Goal: Task Accomplishment & Management: Complete application form

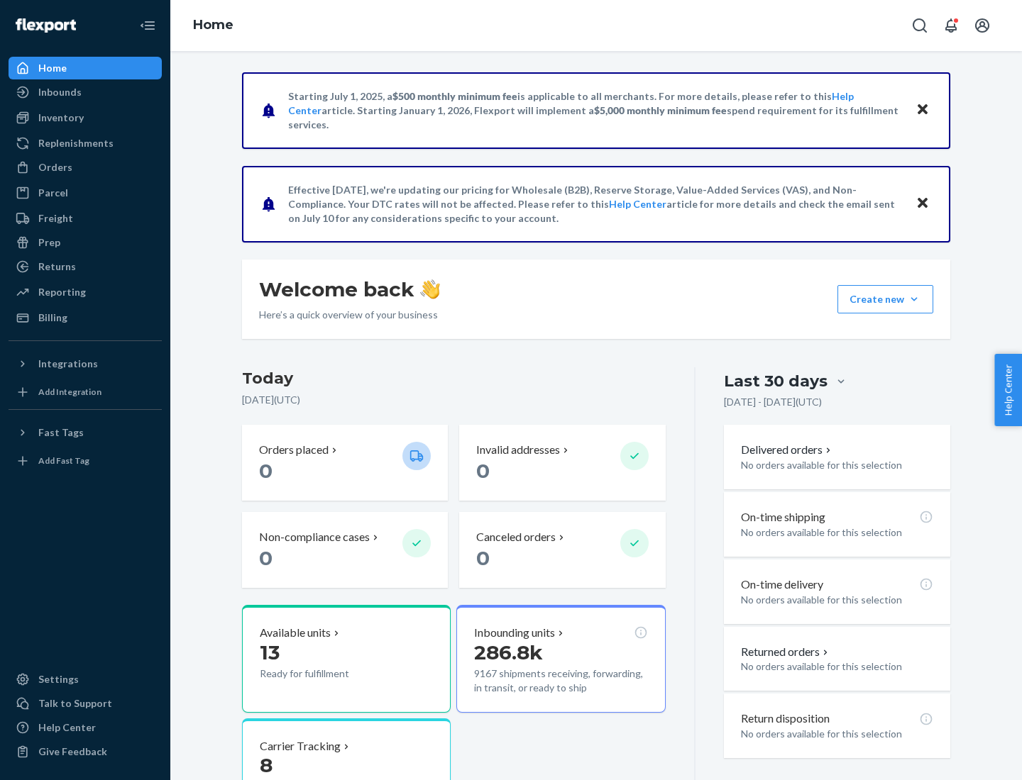
click at [914, 299] on button "Create new Create new inbound Create new order Create new product" at bounding box center [885, 299] width 96 height 28
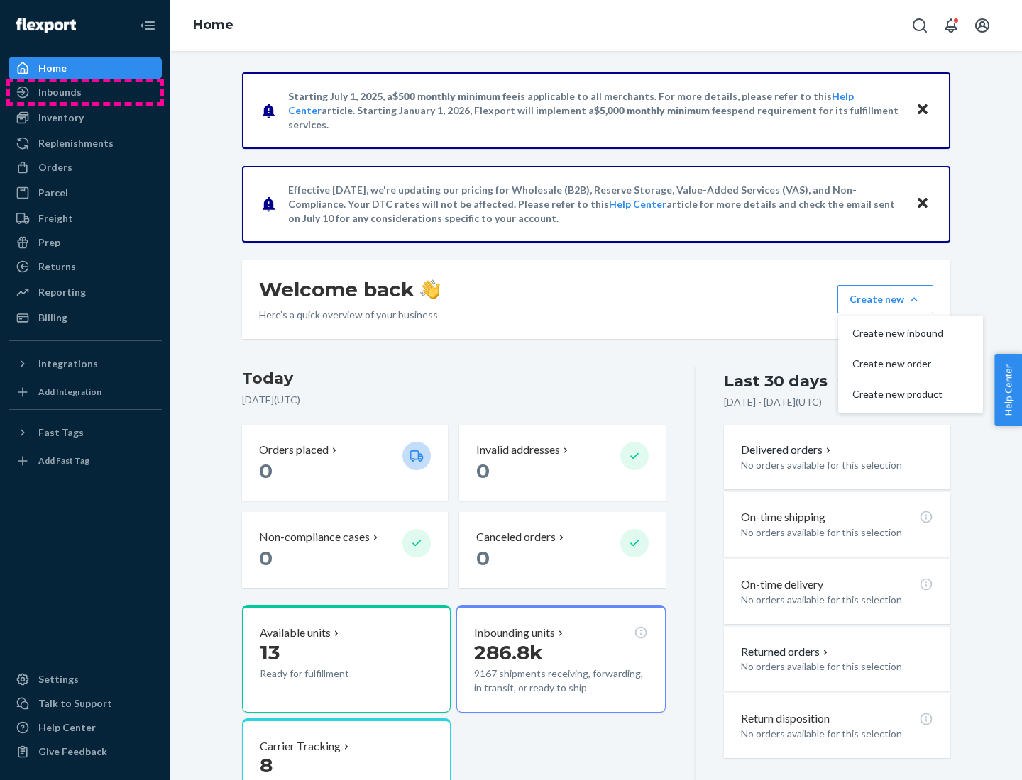
click at [85, 92] on div "Inbounds" at bounding box center [85, 92] width 150 height 20
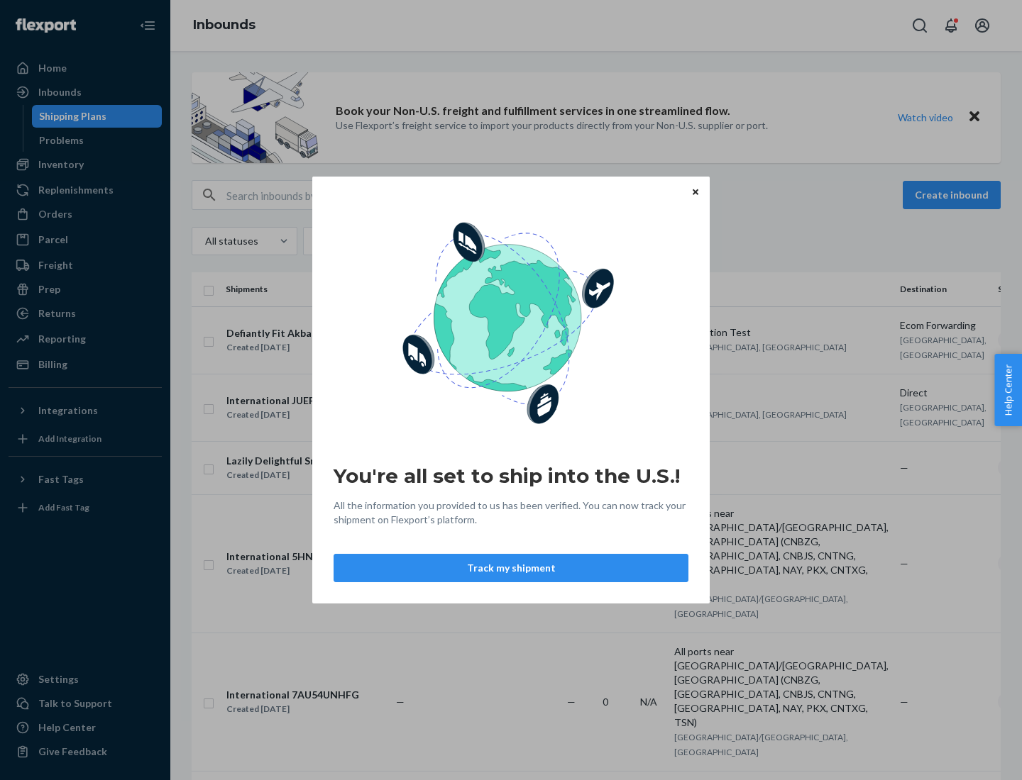
click at [85, 165] on div "You're all set to ship into the U.S.! All the information you provided to us ha…" at bounding box center [511, 390] width 1022 height 780
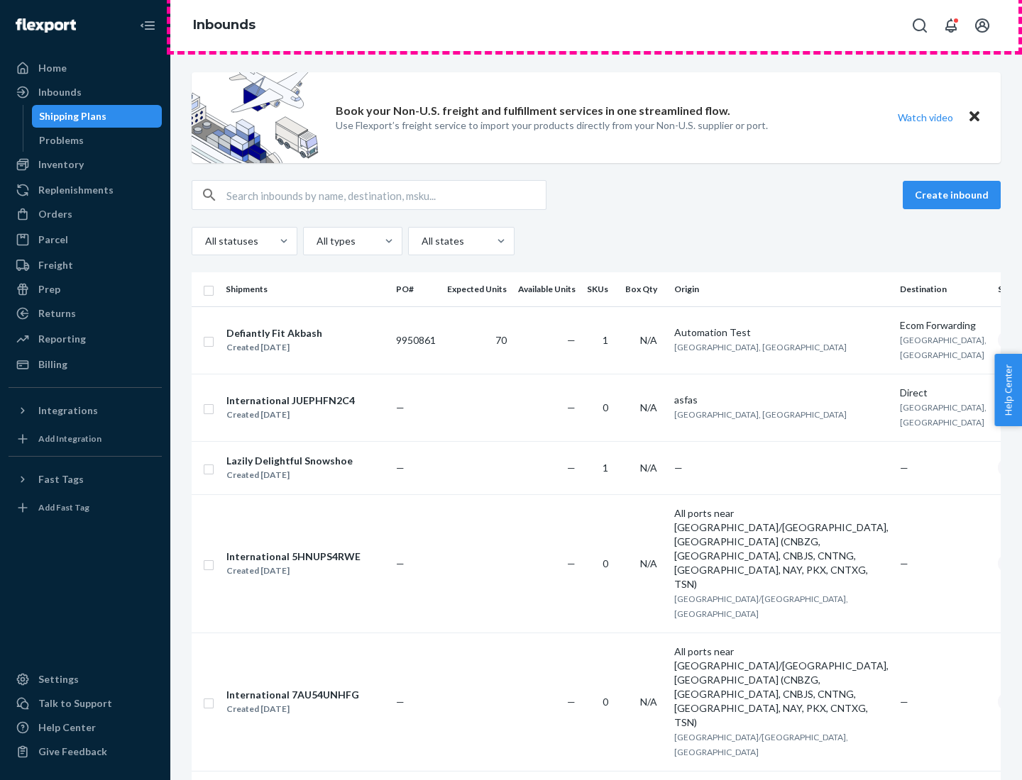
click at [596, 26] on div "Inbounds" at bounding box center [595, 25] width 851 height 51
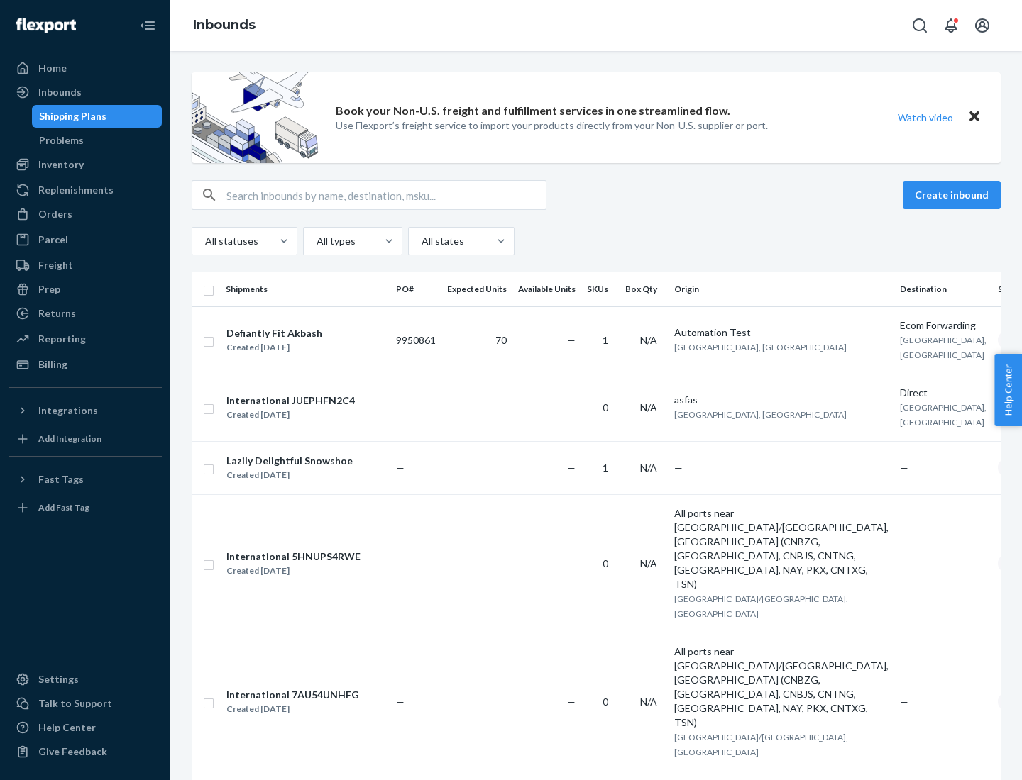
click at [596, 26] on div "Inbounds" at bounding box center [595, 25] width 851 height 51
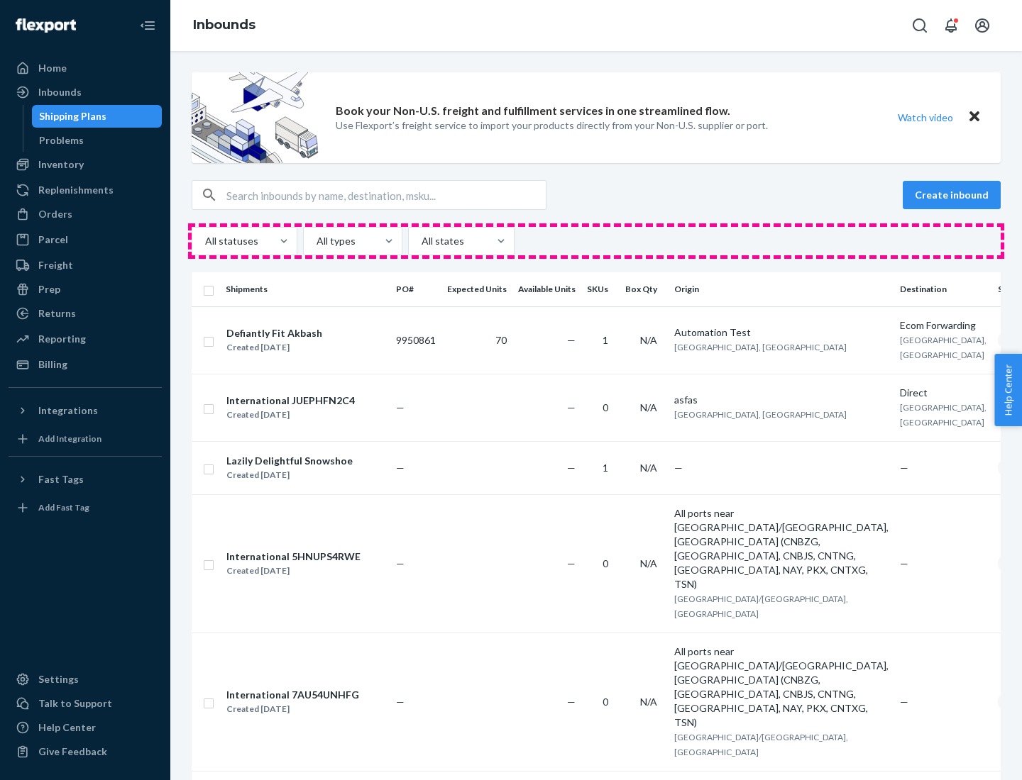
click at [596, 241] on div "All statuses All types All states" at bounding box center [596, 241] width 809 height 28
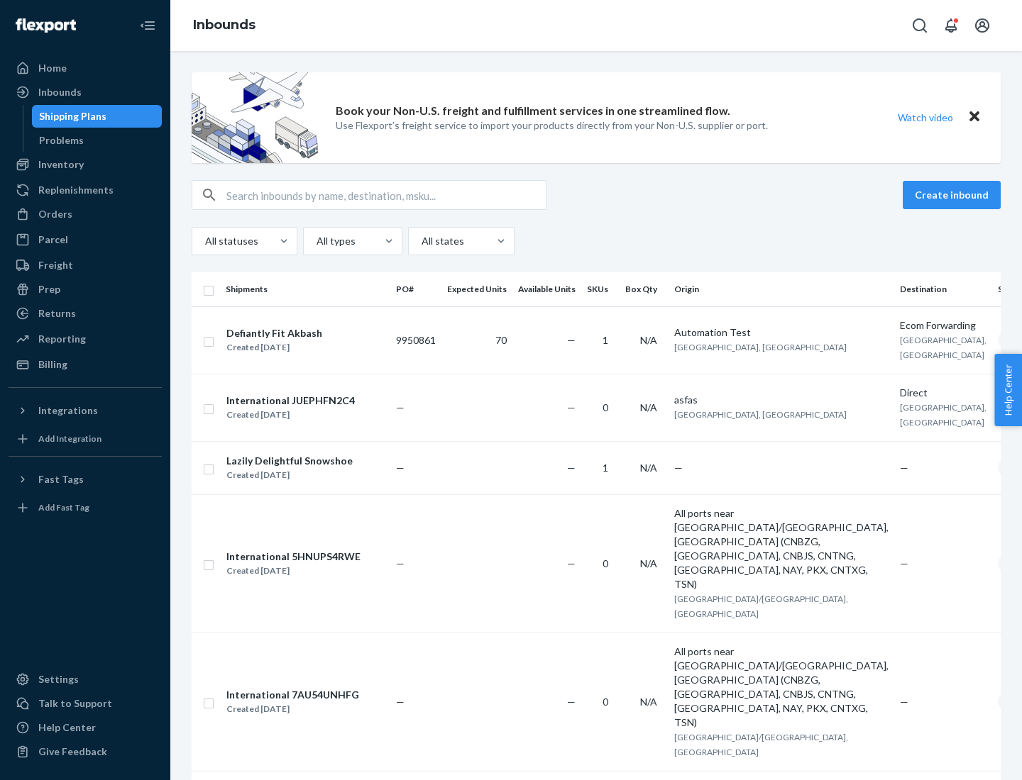
click at [70, 116] on div "Shipping Plans" at bounding box center [72, 116] width 67 height 14
click at [953, 195] on button "Create inbound" at bounding box center [951, 195] width 98 height 28
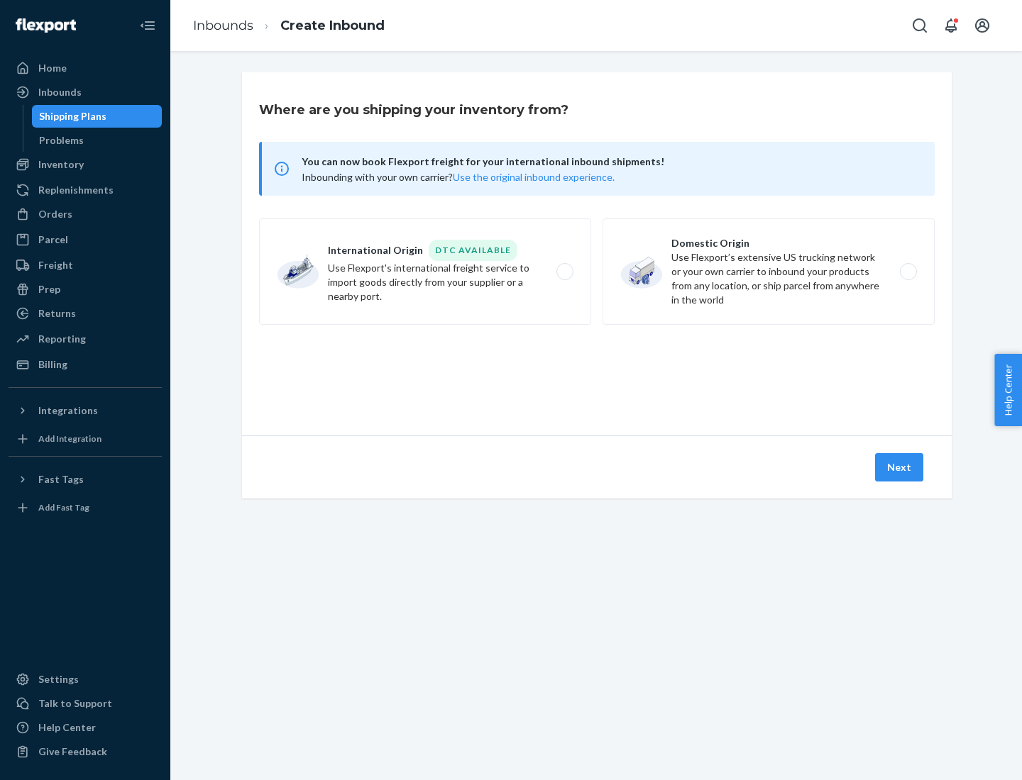
click at [425, 272] on label "International Origin DTC Available Use Flexport's international freight service…" at bounding box center [425, 271] width 332 height 106
click at [564, 272] on input "International Origin DTC Available Use Flexport's international freight service…" at bounding box center [568, 271] width 9 height 9
radio input "true"
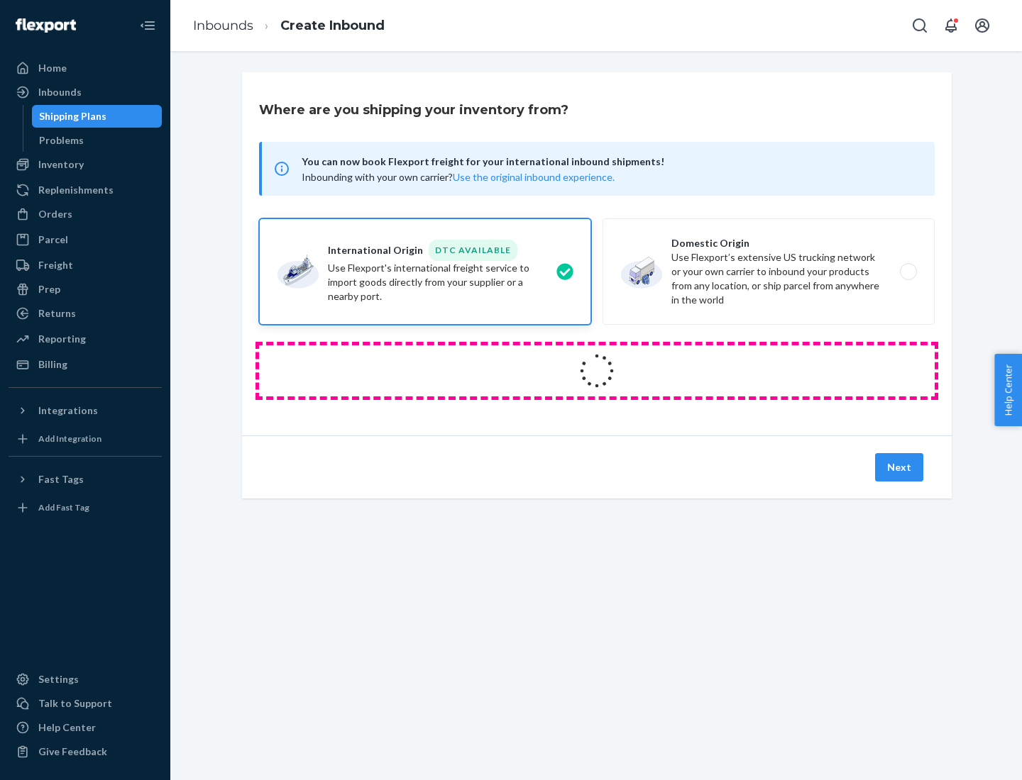
click at [597, 371] on icon at bounding box center [597, 371] width 40 height 40
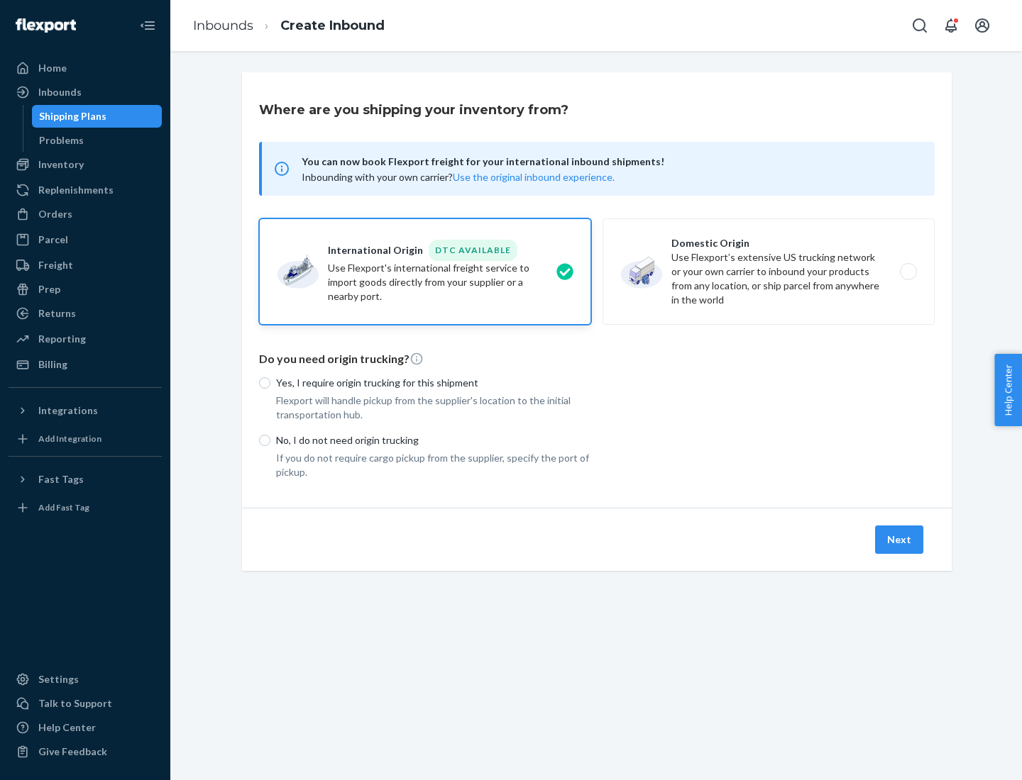
click at [433, 382] on p "Yes, I require origin trucking for this shipment" at bounding box center [433, 383] width 315 height 14
click at [270, 382] on input "Yes, I require origin trucking for this shipment" at bounding box center [264, 382] width 11 height 11
radio input "true"
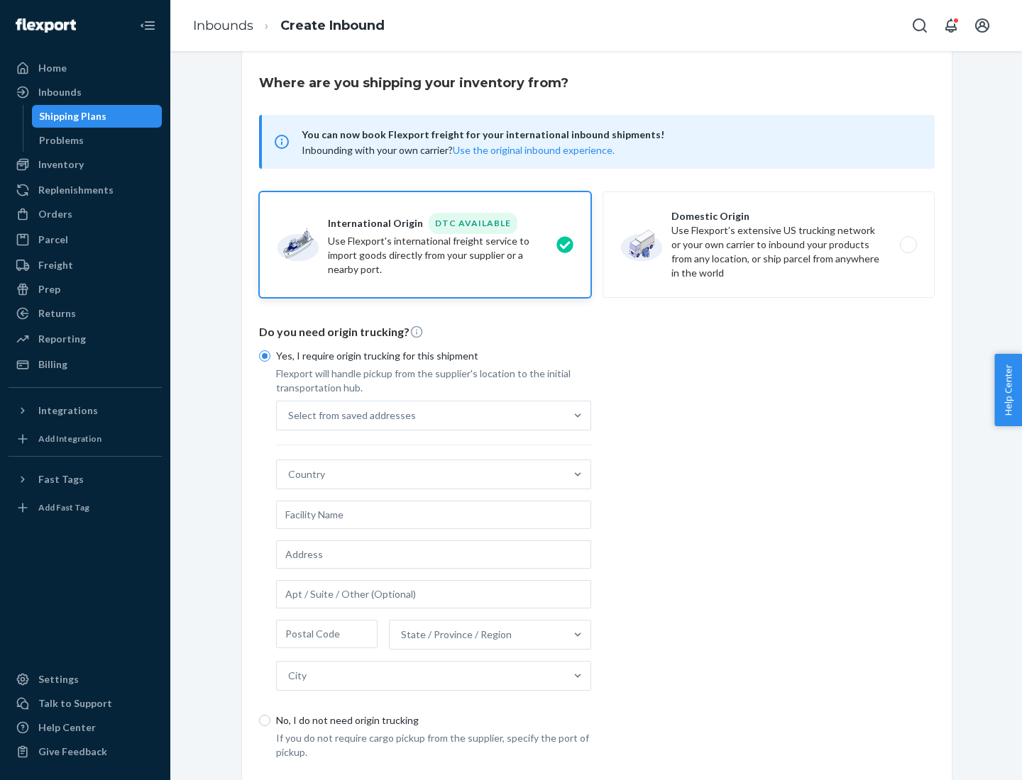
click at [421, 415] on div "Select from saved addresses" at bounding box center [421, 416] width 288 height 28
click at [289, 415] on input "Select from saved addresses" at bounding box center [288, 416] width 1 height 14
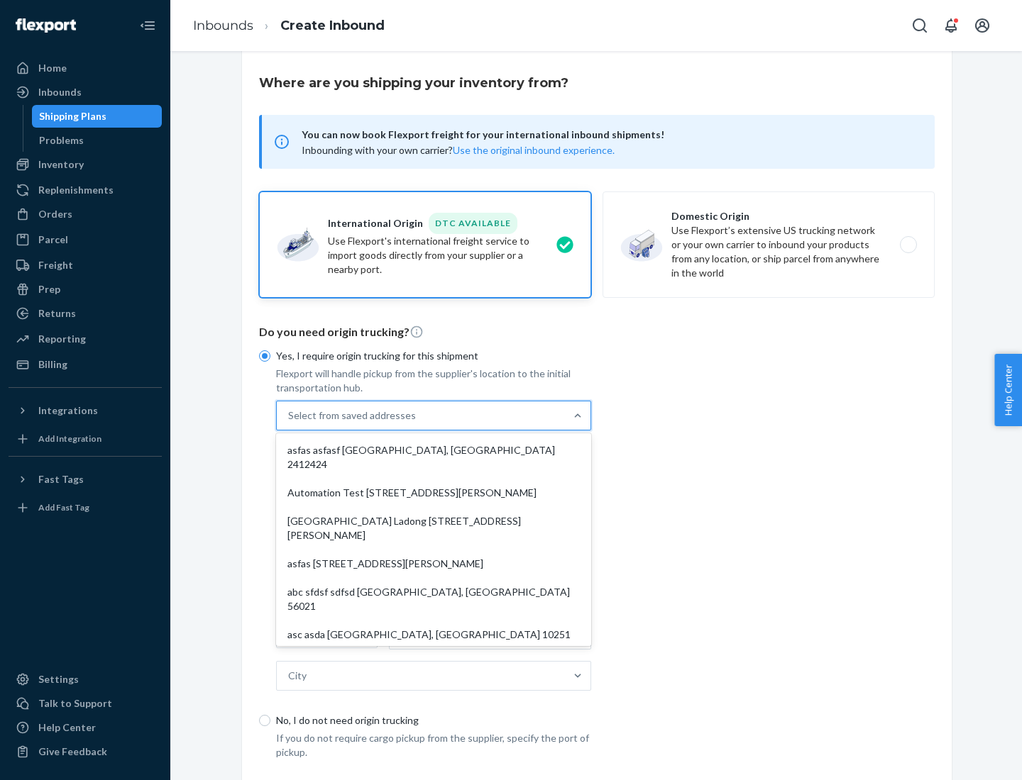
scroll to position [62, 0]
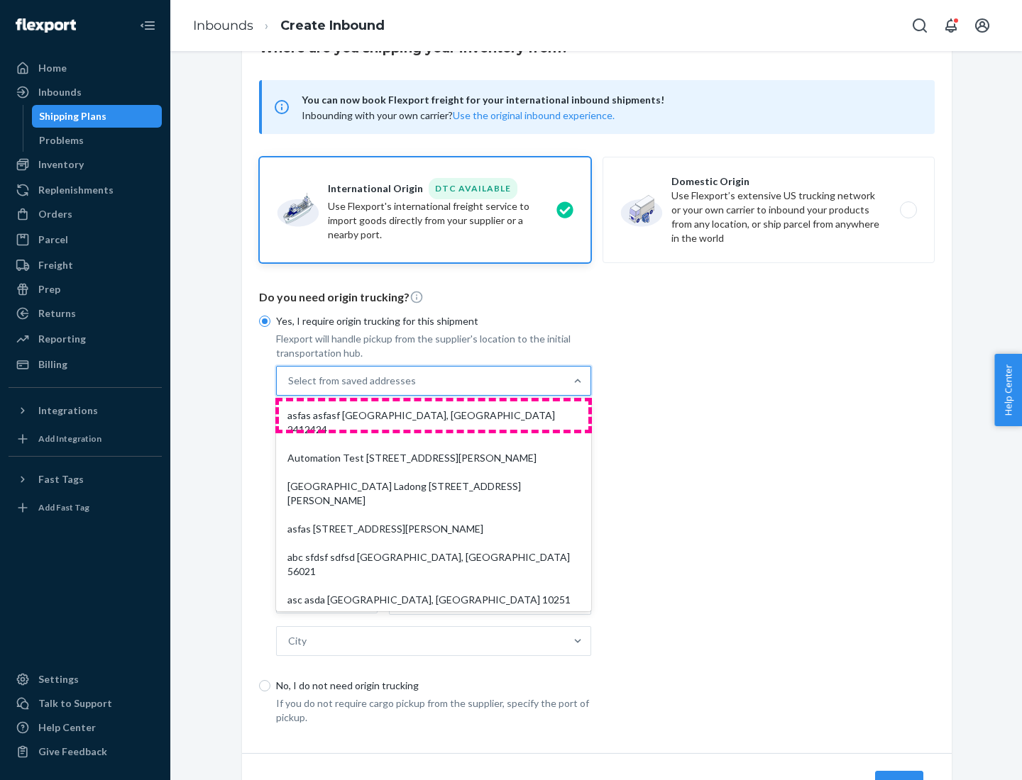
click at [433, 415] on div "asfas asfasf [GEOGRAPHIC_DATA], [GEOGRAPHIC_DATA] 2412424" at bounding box center [433, 423] width 309 height 43
click at [289, 388] on input "option asfas asfasf [GEOGRAPHIC_DATA], [GEOGRAPHIC_DATA] 2412424 focused, 1 of …" at bounding box center [288, 381] width 1 height 14
type input "asfas"
type input "asfasf"
type input "2412424"
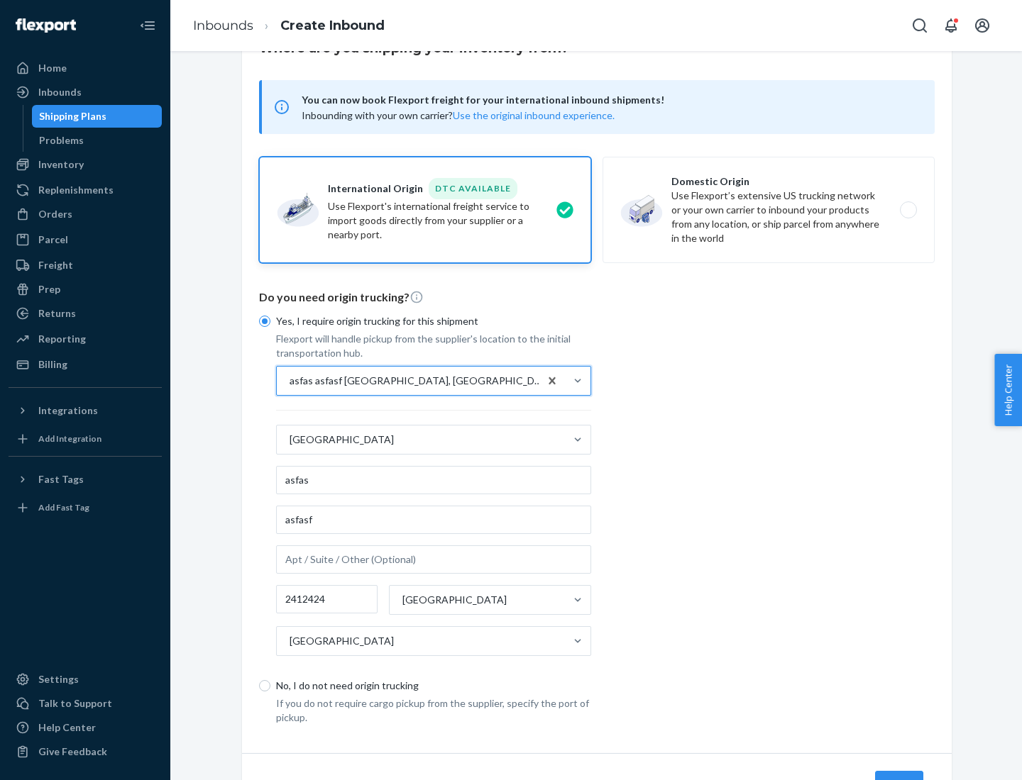
scroll to position [132, 0]
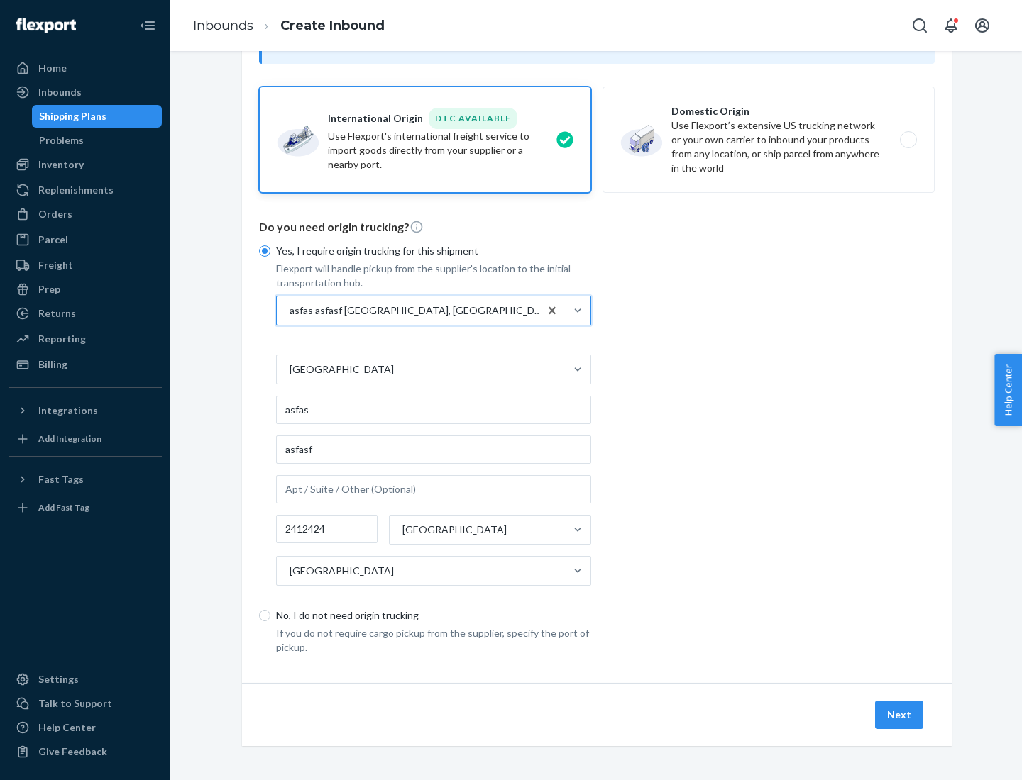
click at [900, 714] on button "Next" at bounding box center [899, 715] width 48 height 28
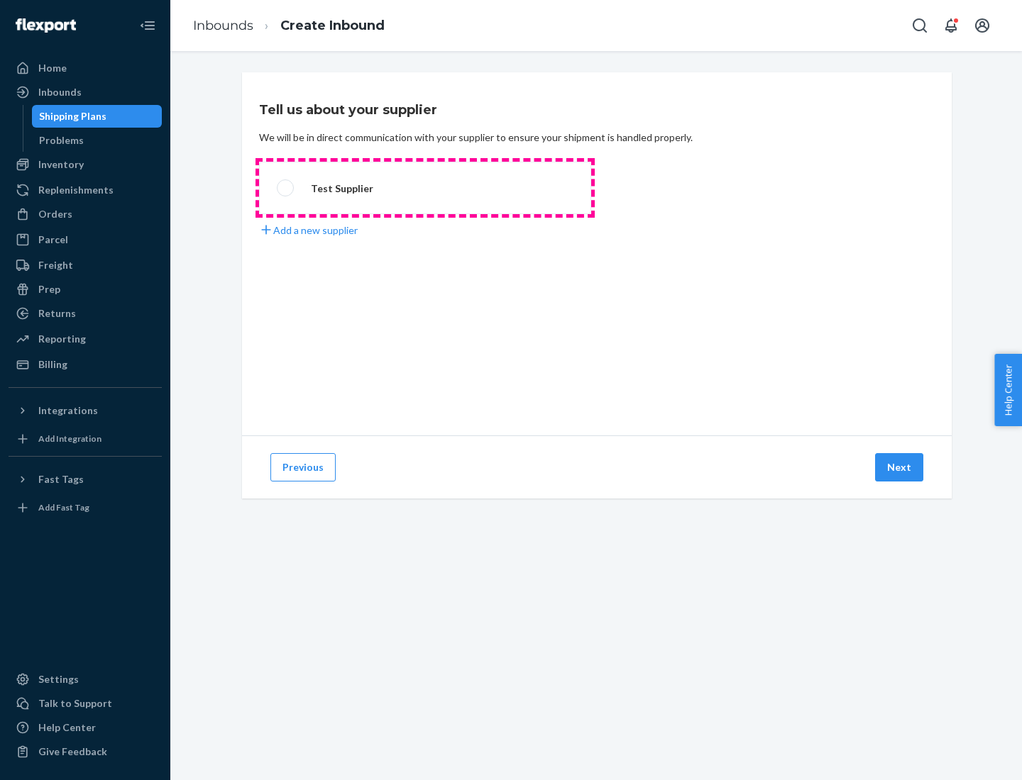
click at [425, 188] on label "Test Supplier" at bounding box center [425, 188] width 332 height 52
click at [286, 188] on input "Test Supplier" at bounding box center [281, 188] width 9 height 9
radio input "true"
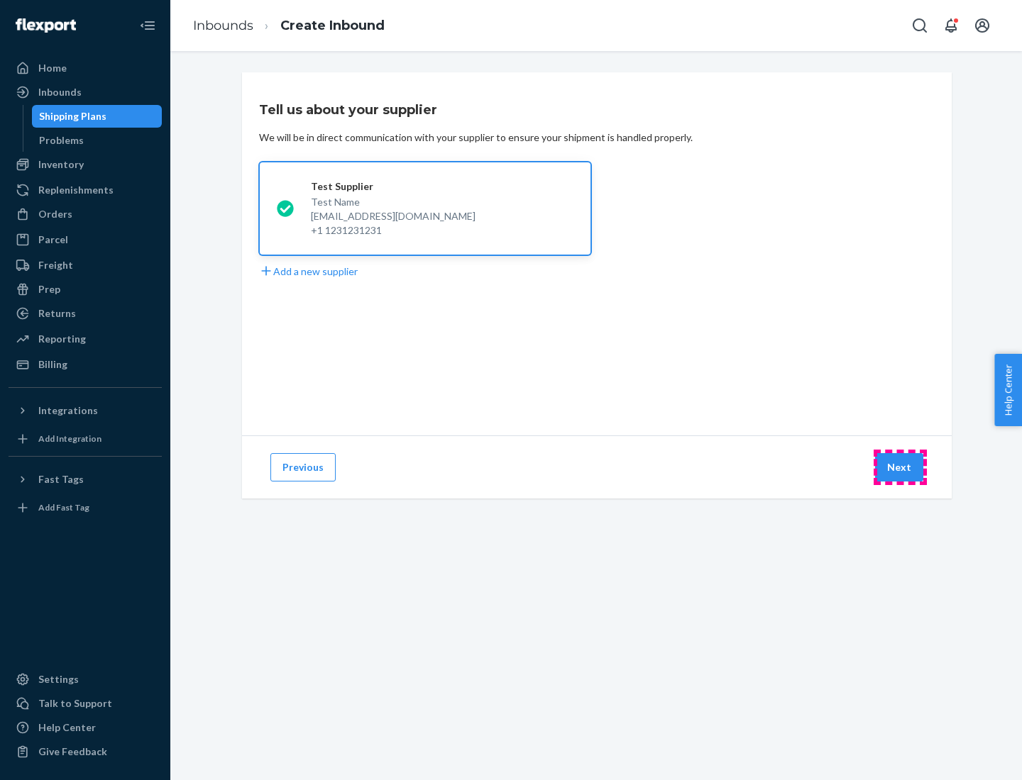
click at [900, 467] on button "Next" at bounding box center [899, 467] width 48 height 28
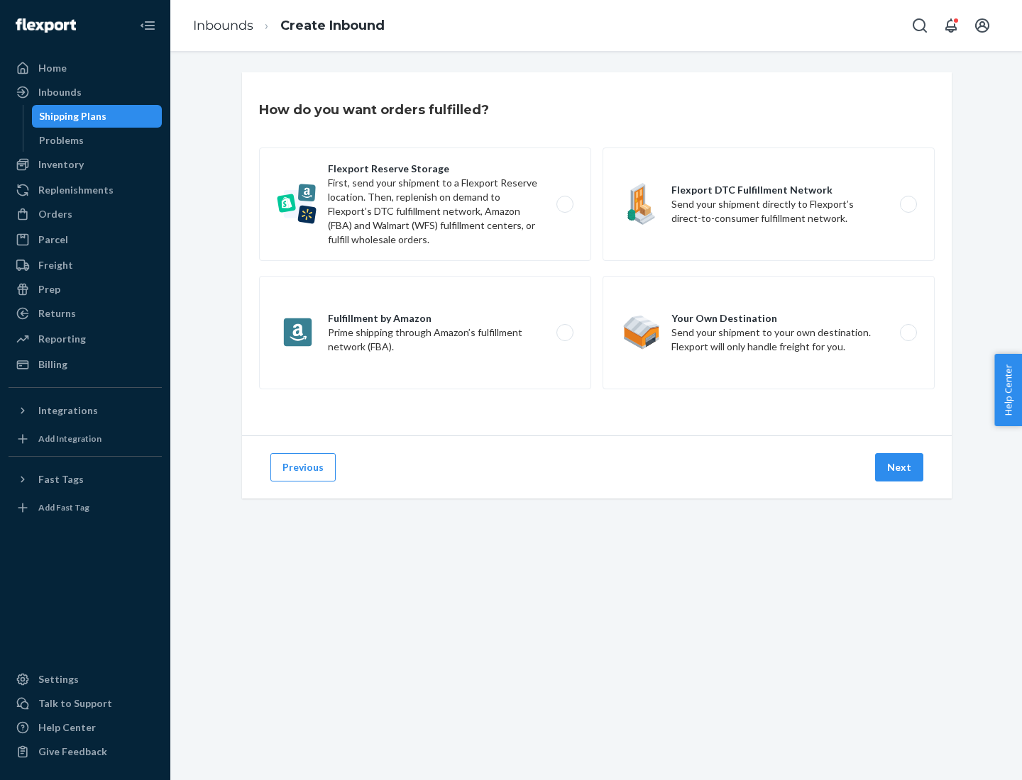
click at [425, 333] on label "Fulfillment by Amazon Prime shipping through Amazon’s fulfillment network (FBA)." at bounding box center [425, 333] width 332 height 114
click at [564, 333] on input "Fulfillment by Amazon Prime shipping through Amazon’s fulfillment network (FBA)." at bounding box center [568, 332] width 9 height 9
radio input "true"
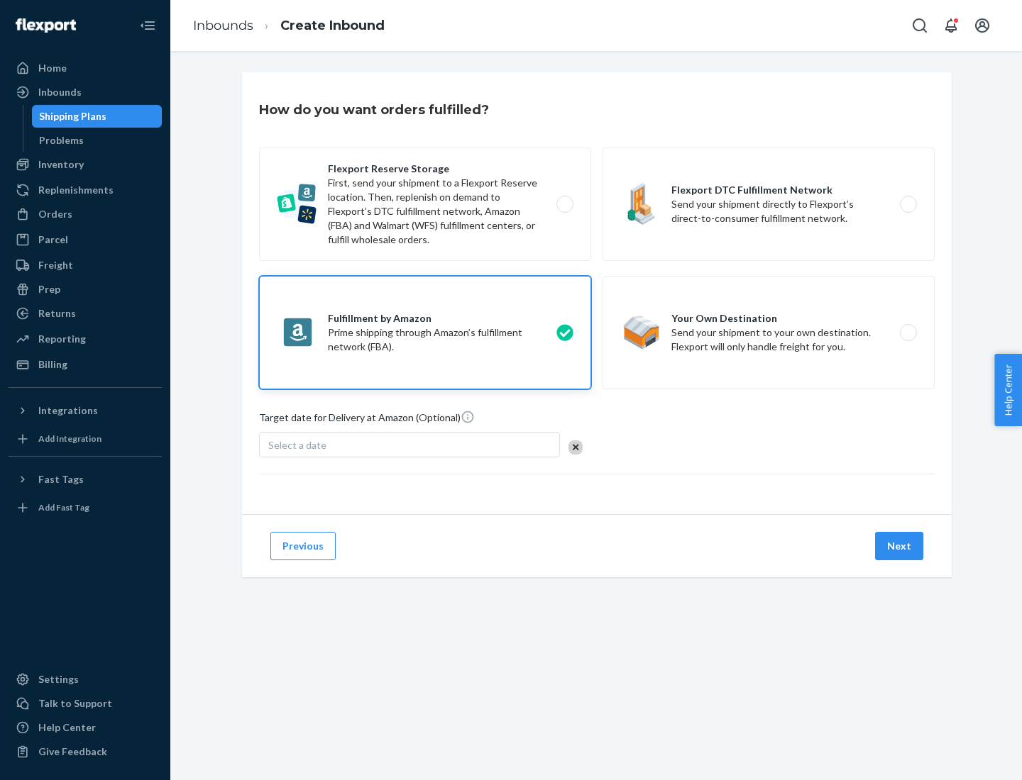
click at [900, 546] on button "Next" at bounding box center [899, 546] width 48 height 28
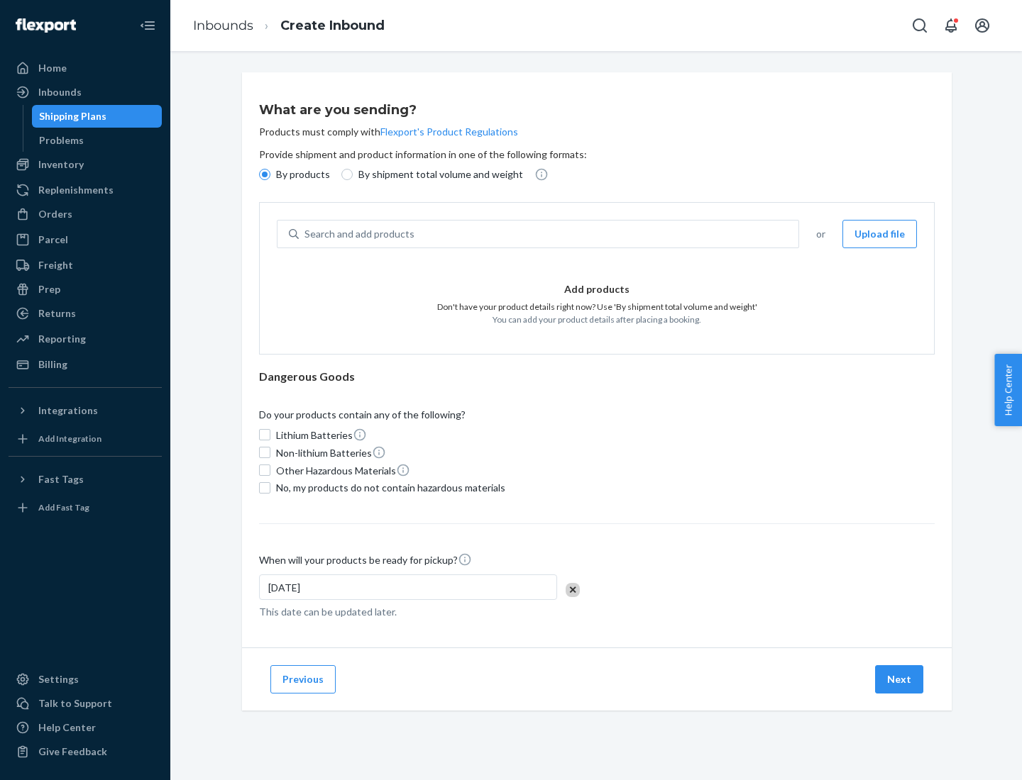
click at [436, 175] on p "By shipment total volume and weight" at bounding box center [440, 174] width 165 height 14
click at [353, 175] on input "By shipment total volume and weight" at bounding box center [346, 174] width 11 height 11
radio input "true"
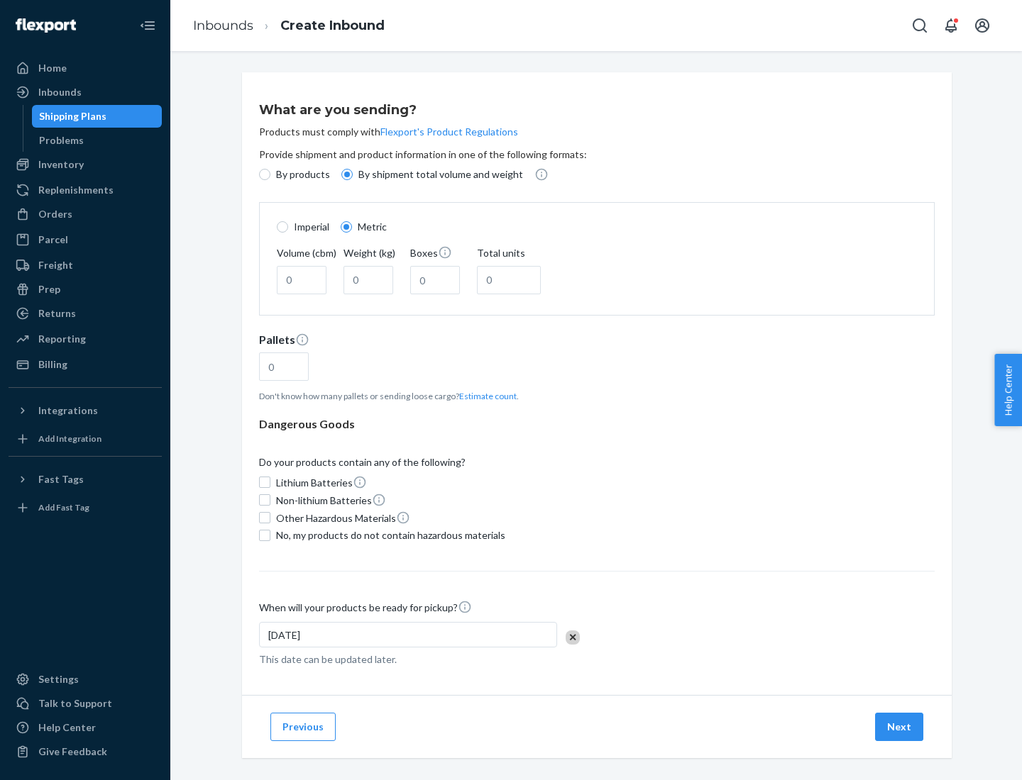
click at [301, 175] on p "By products" at bounding box center [303, 174] width 54 height 14
click at [270, 175] on input "By products" at bounding box center [264, 174] width 11 height 11
radio input "true"
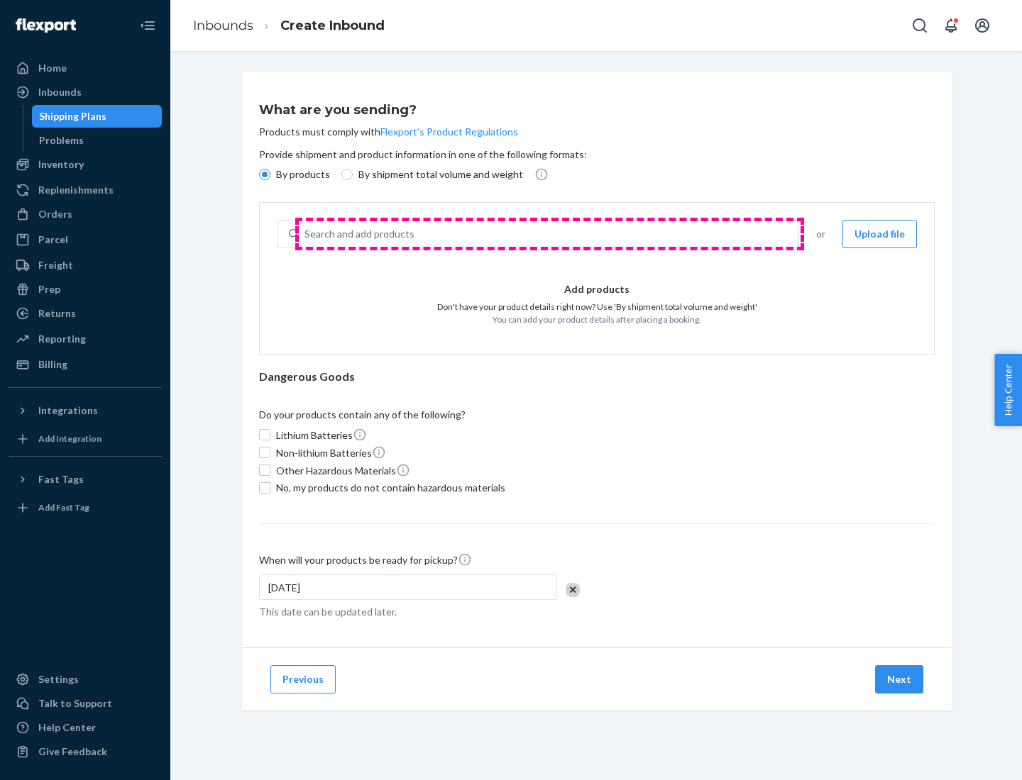
click at [549, 234] on div "Search and add products" at bounding box center [548, 234] width 499 height 26
click at [306, 234] on input "Search and add products" at bounding box center [304, 234] width 1 height 14
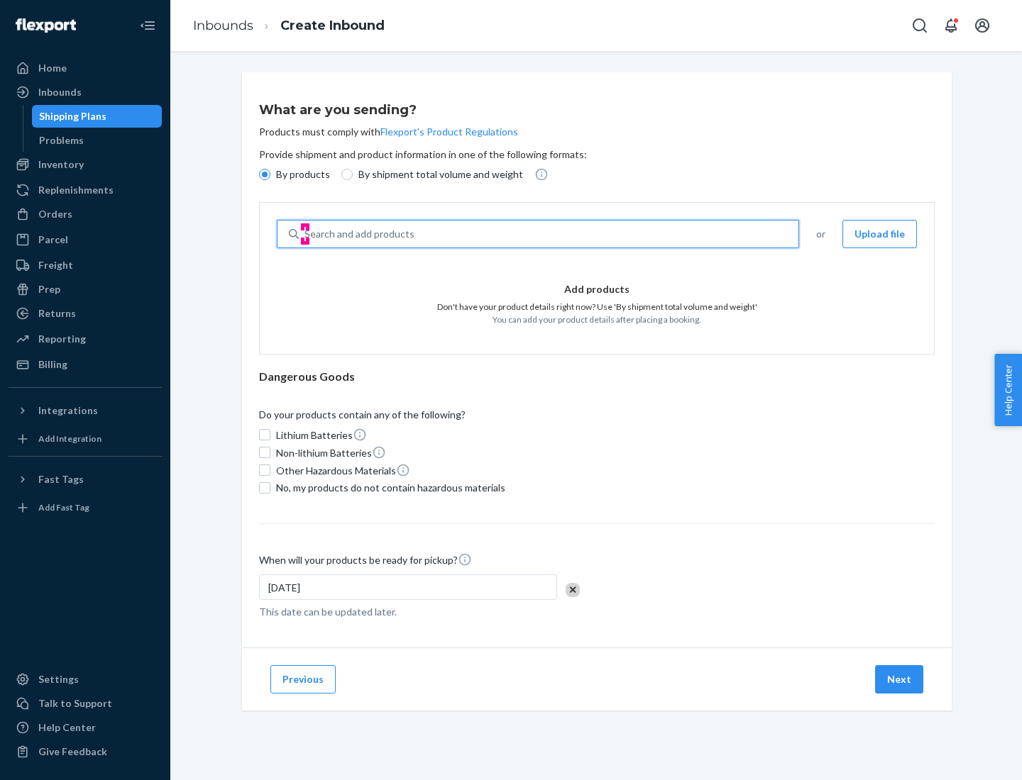
type input "test"
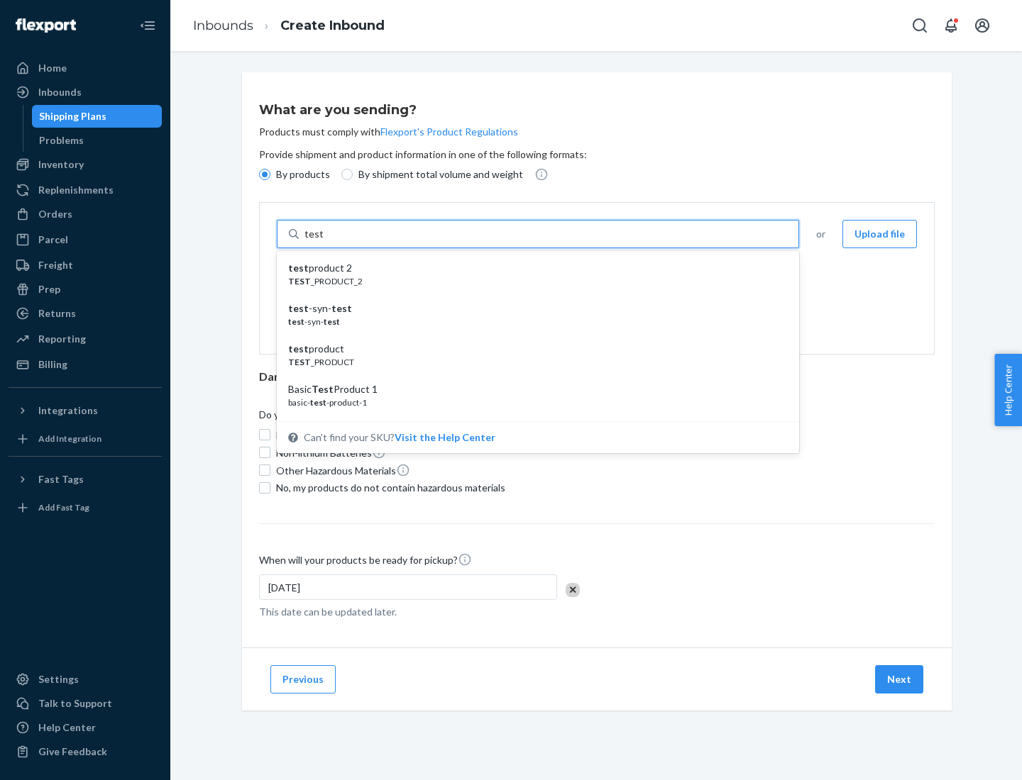
click at [533, 268] on div "test product 2" at bounding box center [532, 268] width 488 height 14
click at [323, 241] on input "test" at bounding box center [313, 234] width 18 height 14
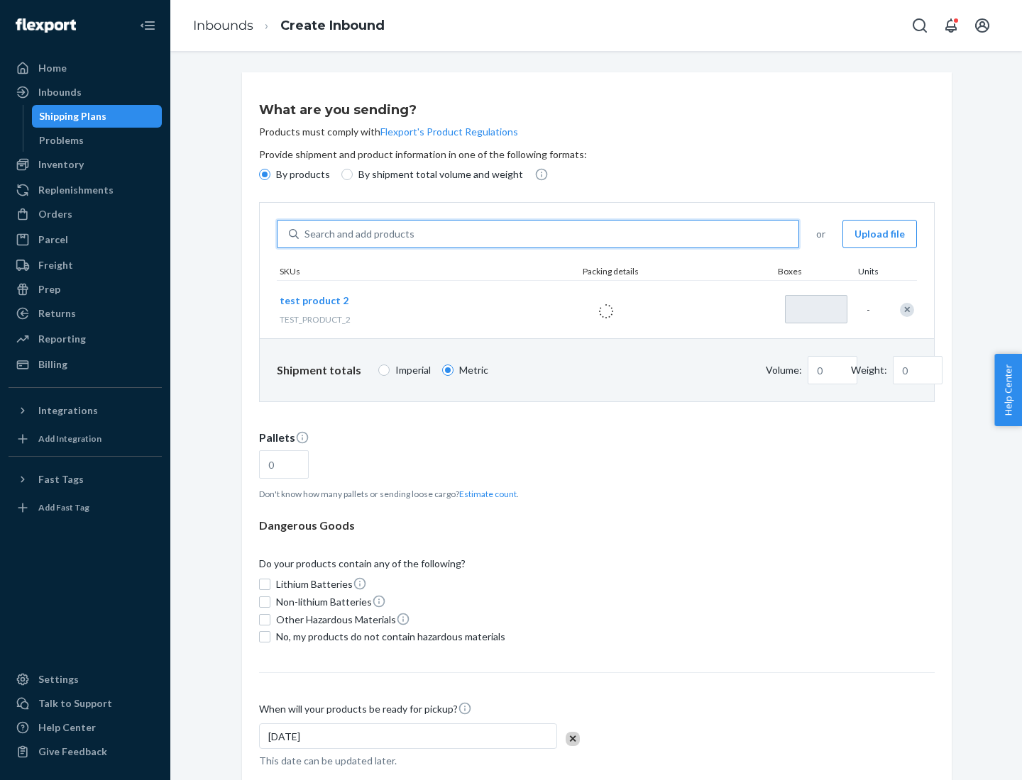
type input "1"
type input "0.02"
type input "22.23"
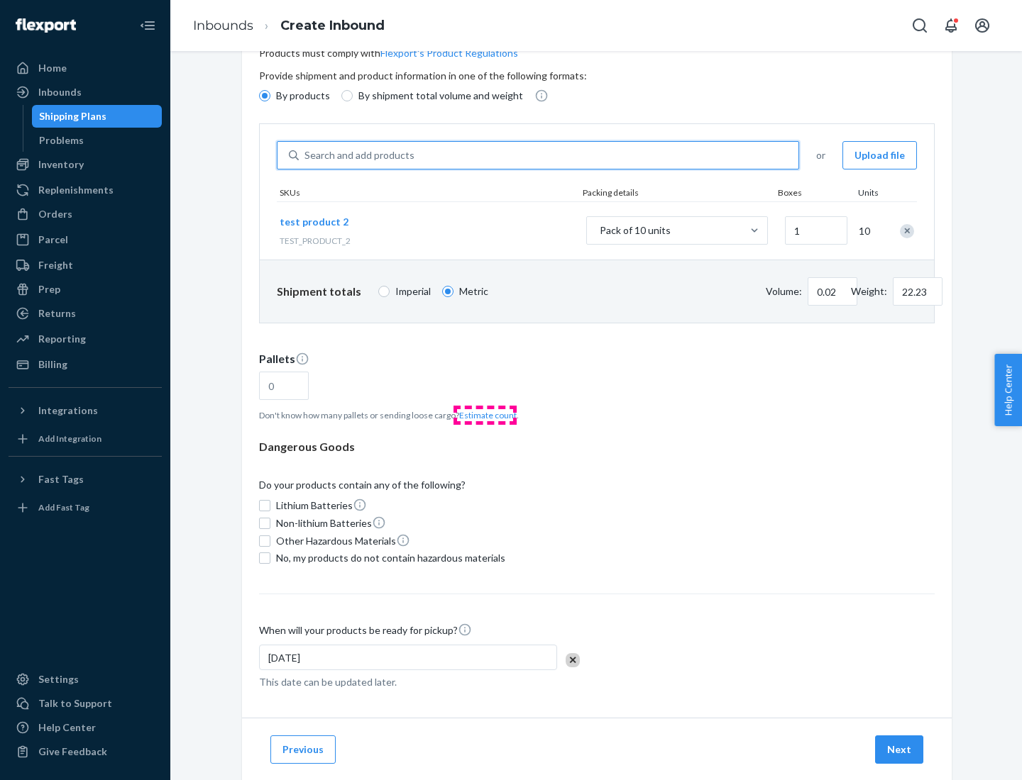
click at [485, 415] on button "Estimate count" at bounding box center [487, 415] width 57 height 12
type input "1"
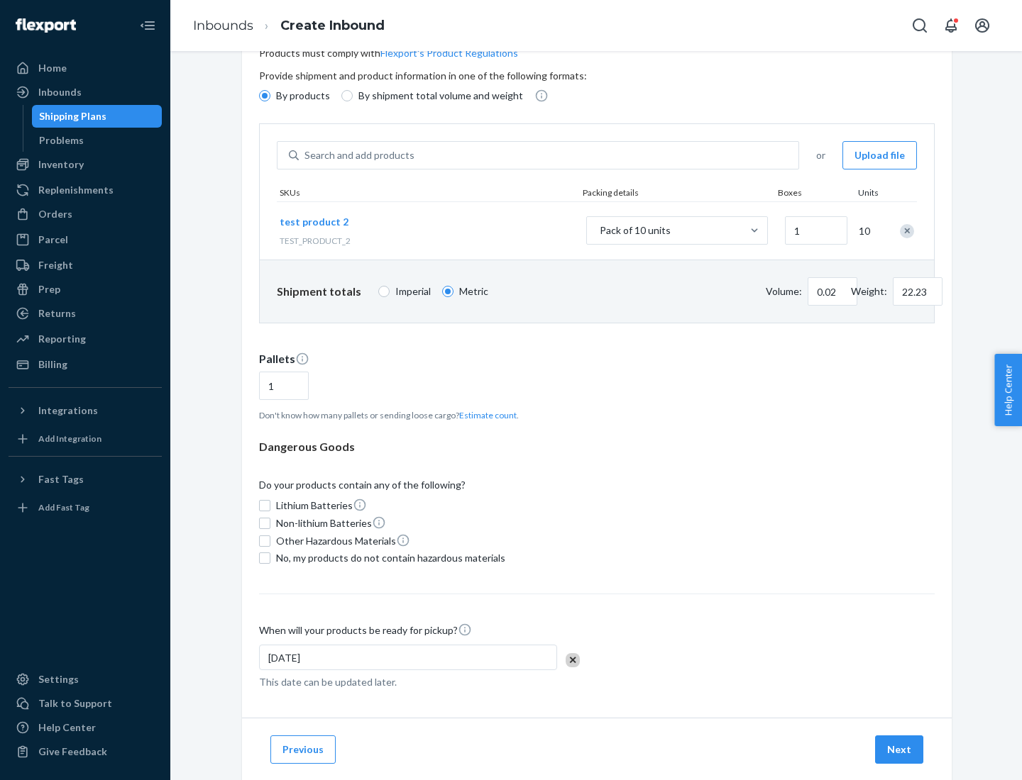
scroll to position [114, 0]
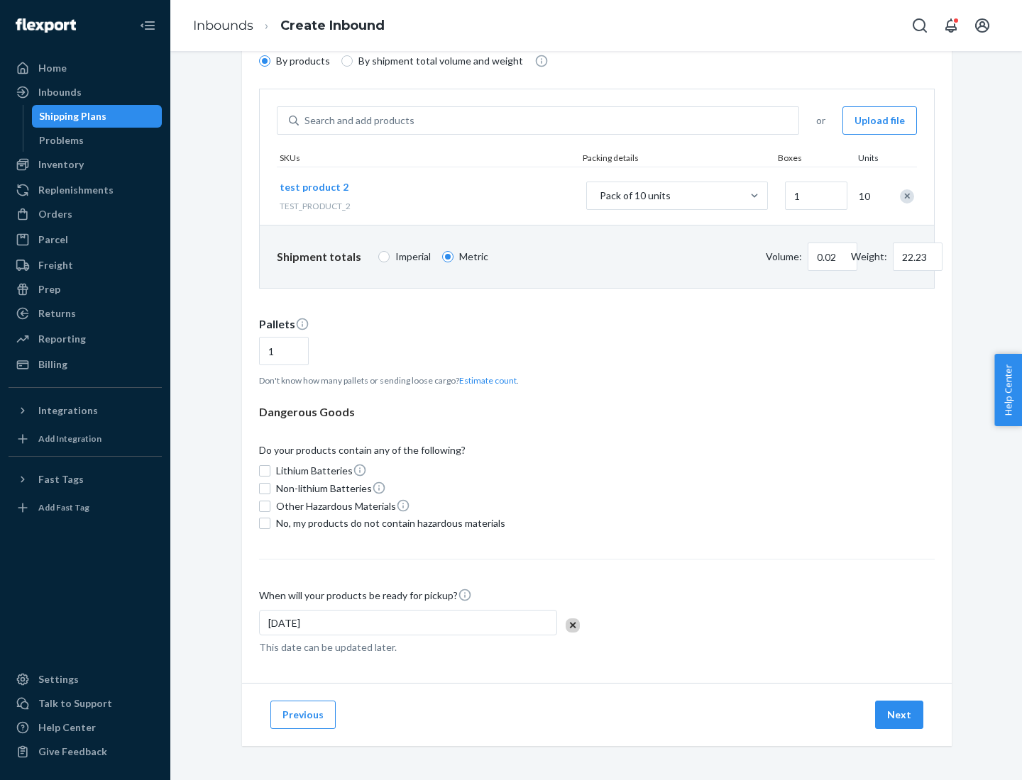
click at [388, 524] on span "No, my products do not contain hazardous materials" at bounding box center [390, 523] width 229 height 14
click at [270, 524] on input "No, my products do not contain hazardous materials" at bounding box center [264, 523] width 11 height 11
checkbox input "true"
click at [900, 715] on button "Next" at bounding box center [899, 715] width 48 height 28
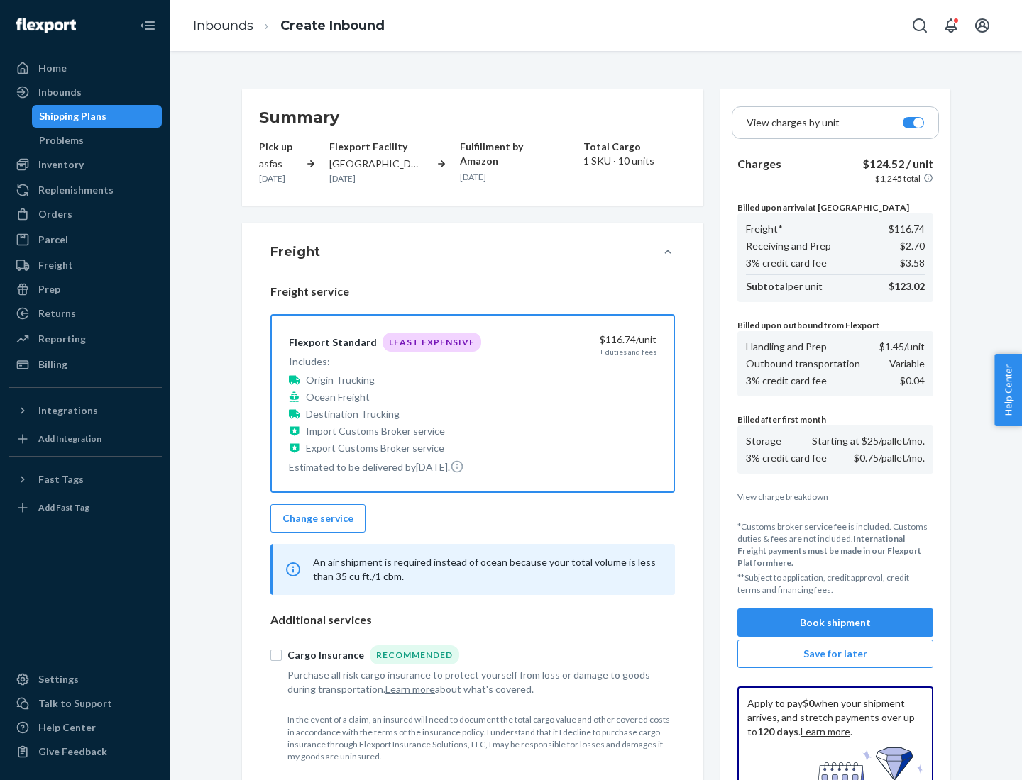
scroll to position [207, 0]
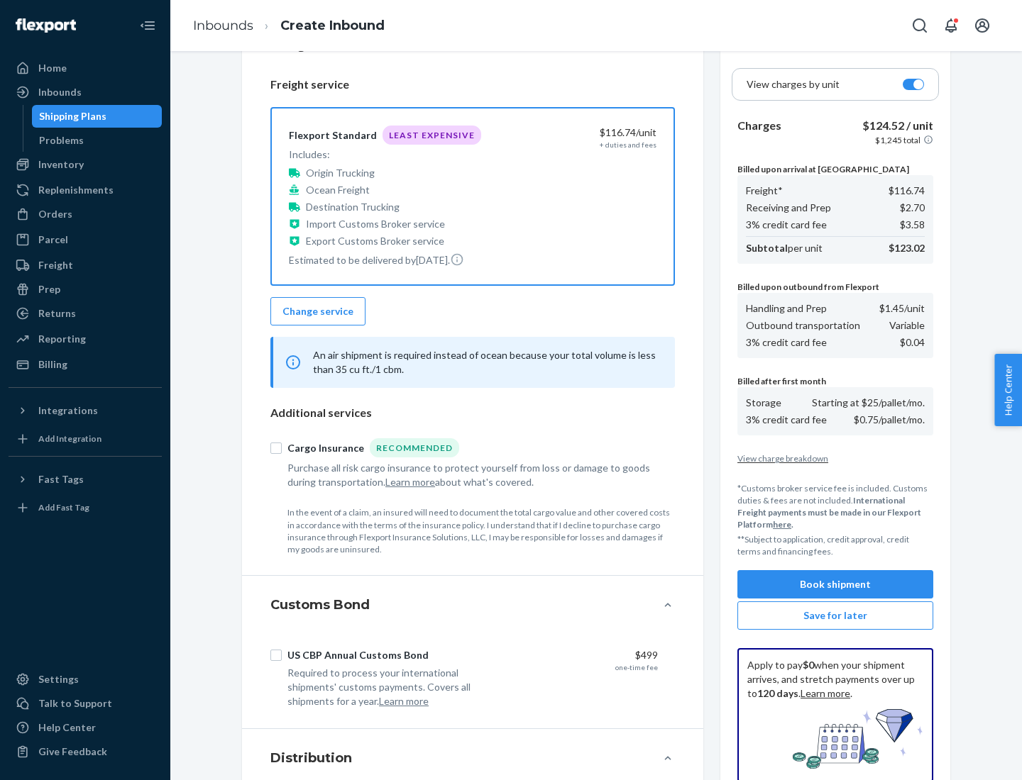
click at [835, 585] on button "Book shipment" at bounding box center [835, 584] width 196 height 28
